Goal: Find specific page/section: Find specific page/section

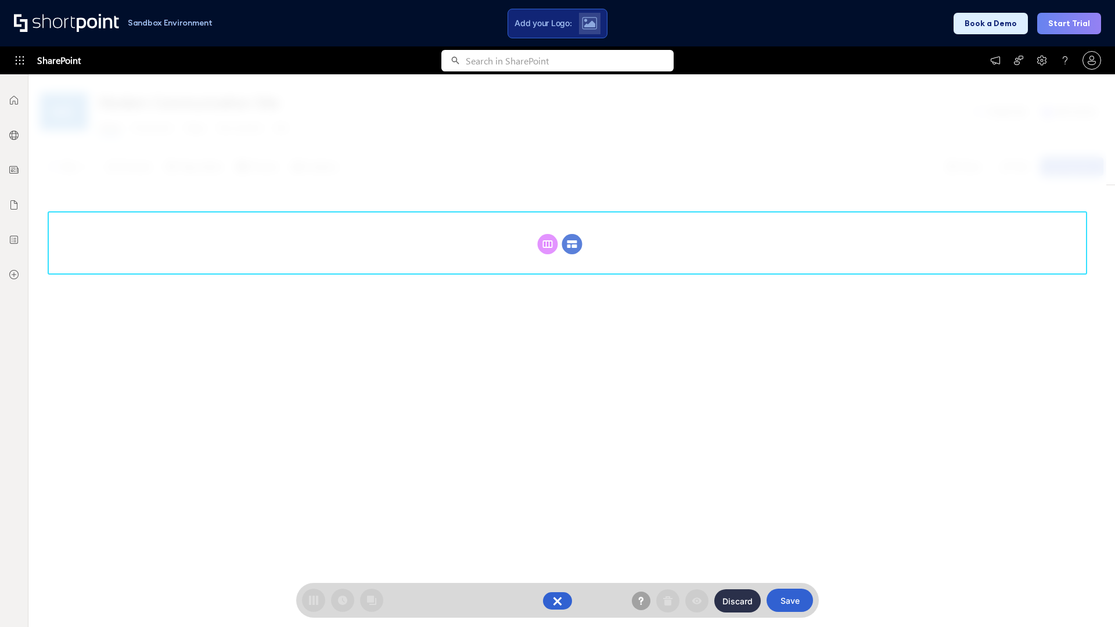
click at [572, 244] on circle at bounding box center [572, 244] width 20 height 20
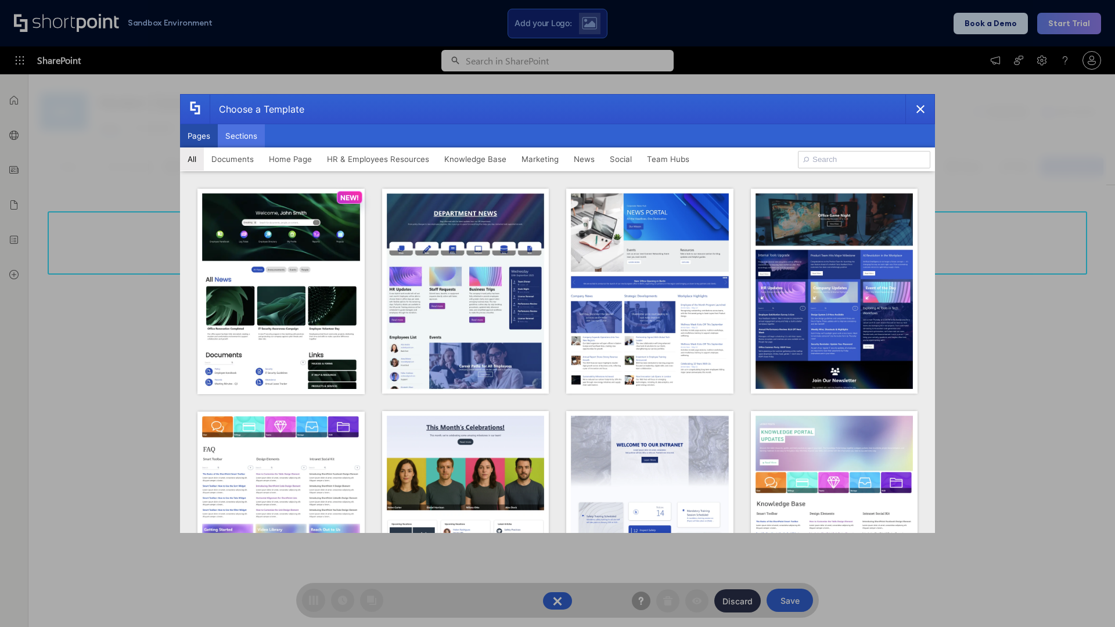
click at [241, 136] on button "Sections" at bounding box center [241, 135] width 47 height 23
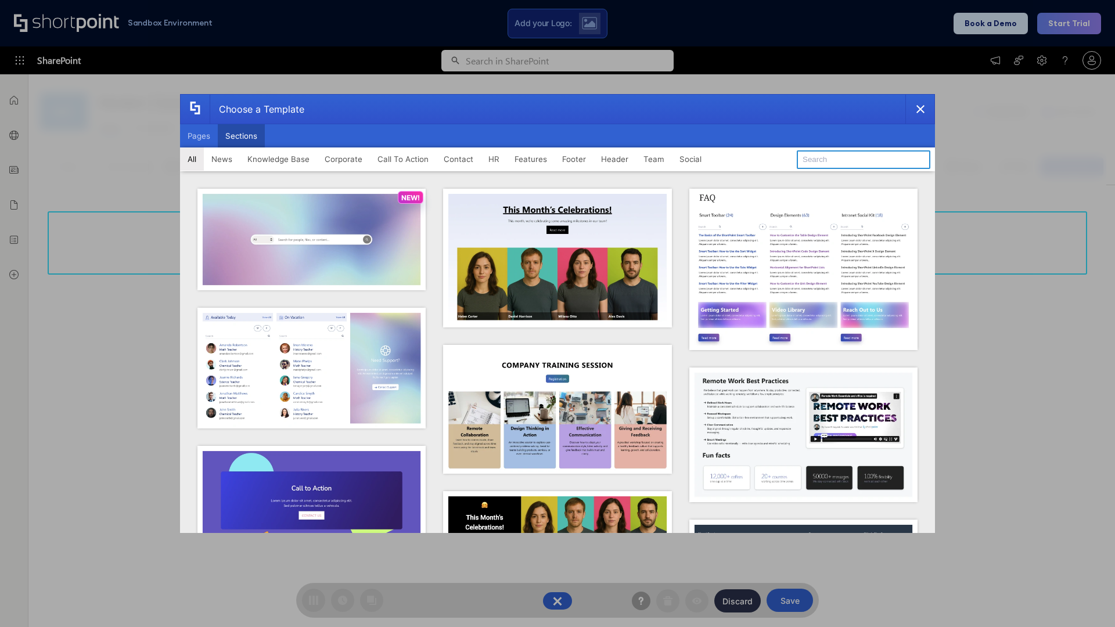
type input "Features Kit 1"
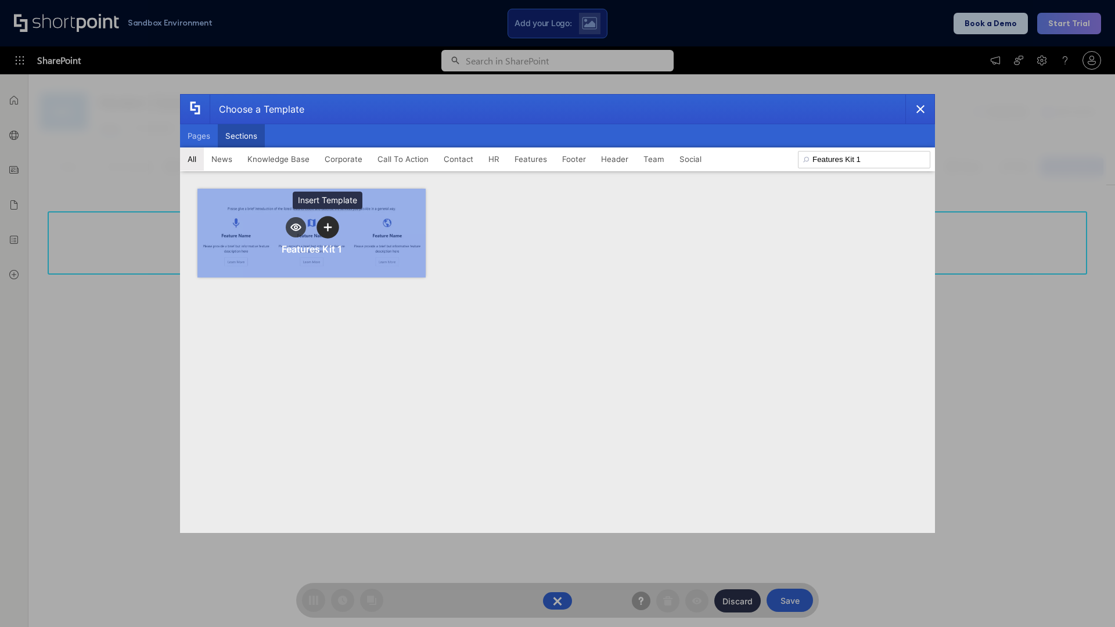
click at [328, 227] on icon "template selector" at bounding box center [327, 227] width 8 height 8
